Goal: Navigation & Orientation: Find specific page/section

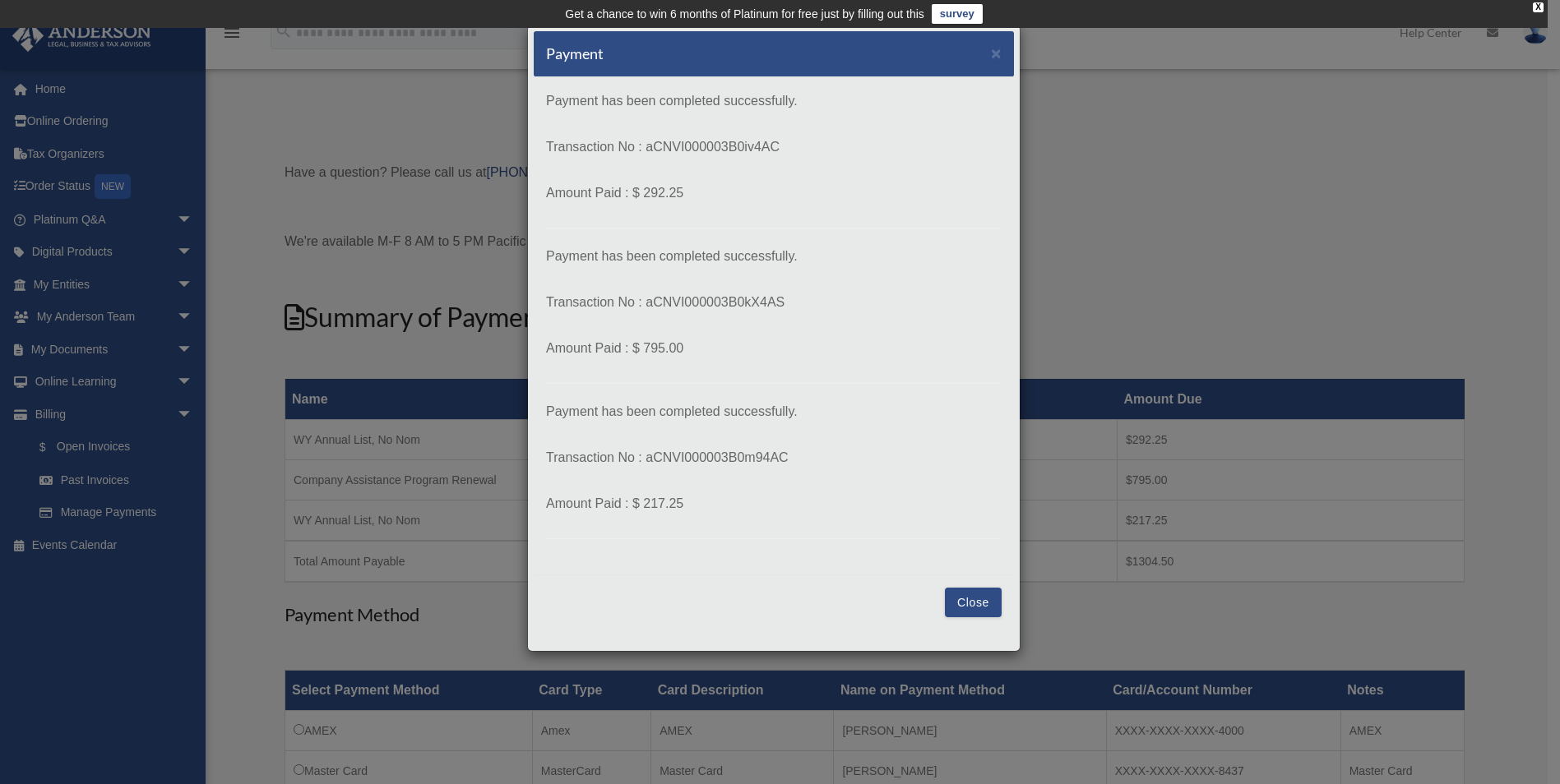
scroll to position [246, 0]
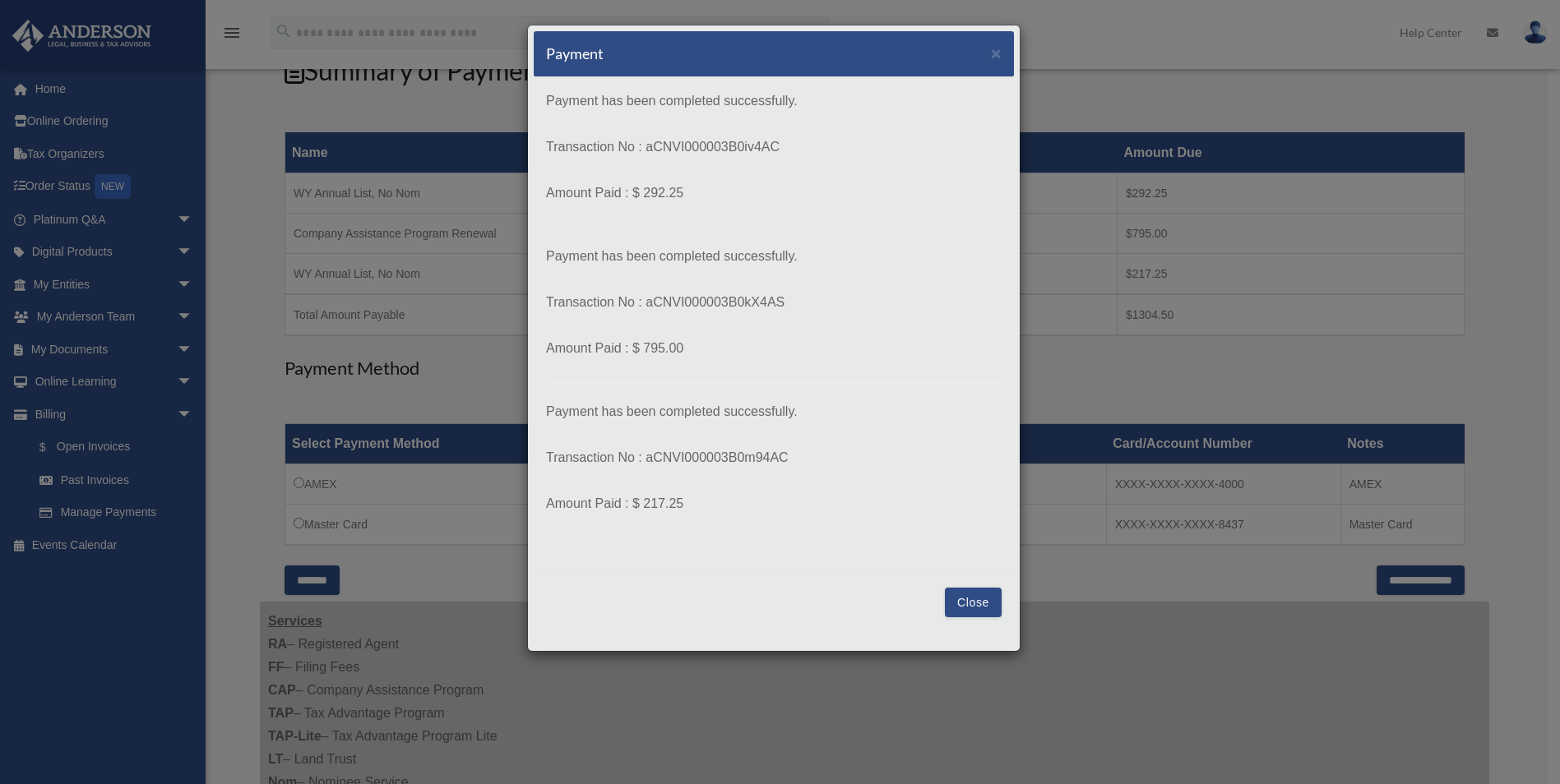
click at [976, 598] on button "Close" at bounding box center [974, 603] width 57 height 29
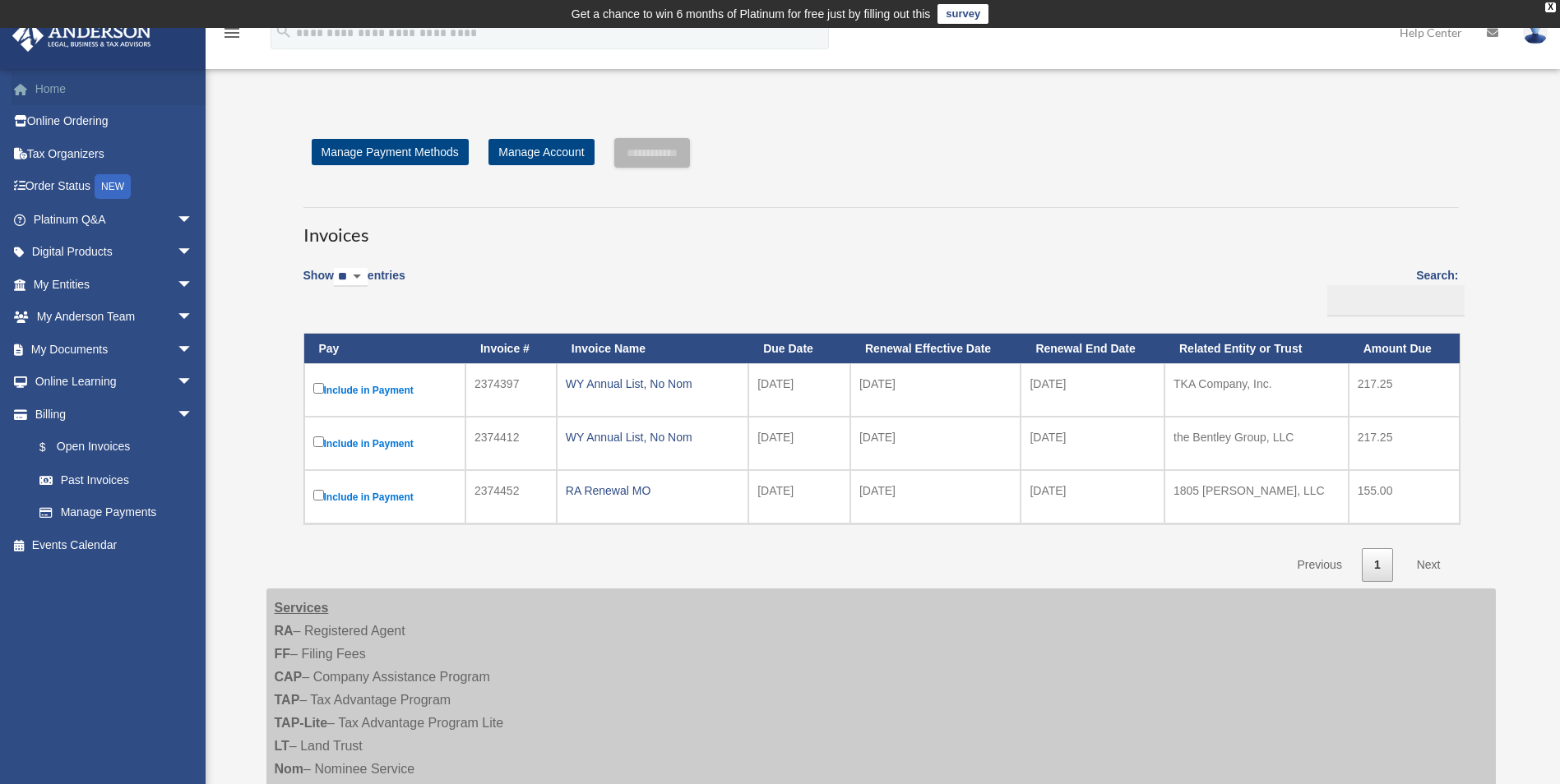
click at [43, 89] on link "Home" at bounding box center [115, 89] width 207 height 33
